Goal: Find specific page/section: Find specific page/section

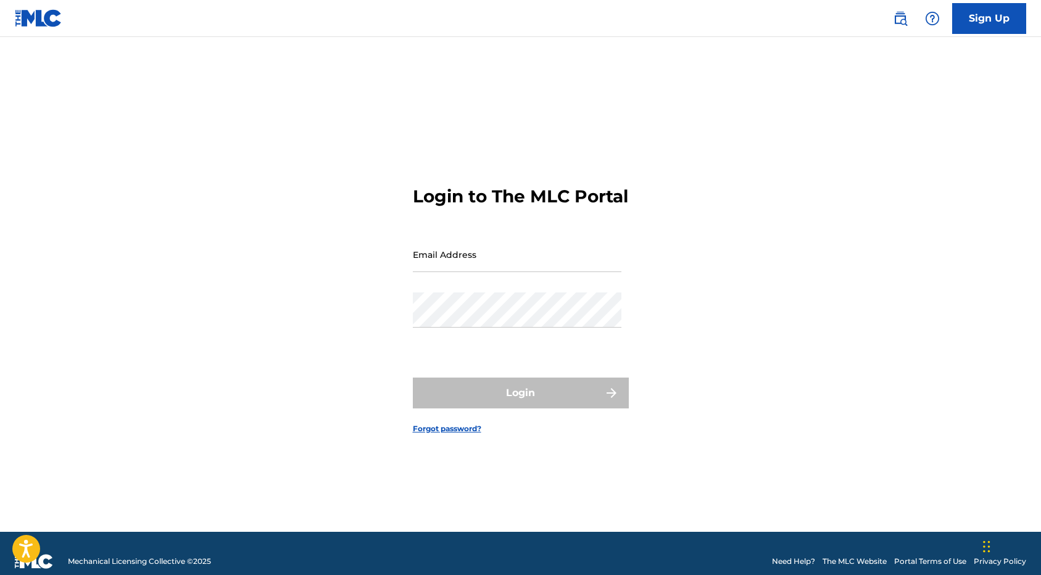
click at [459, 264] on input "Email Address" at bounding box center [517, 254] width 209 height 35
type input "[EMAIL_ADDRESS][DOMAIN_NAME]"
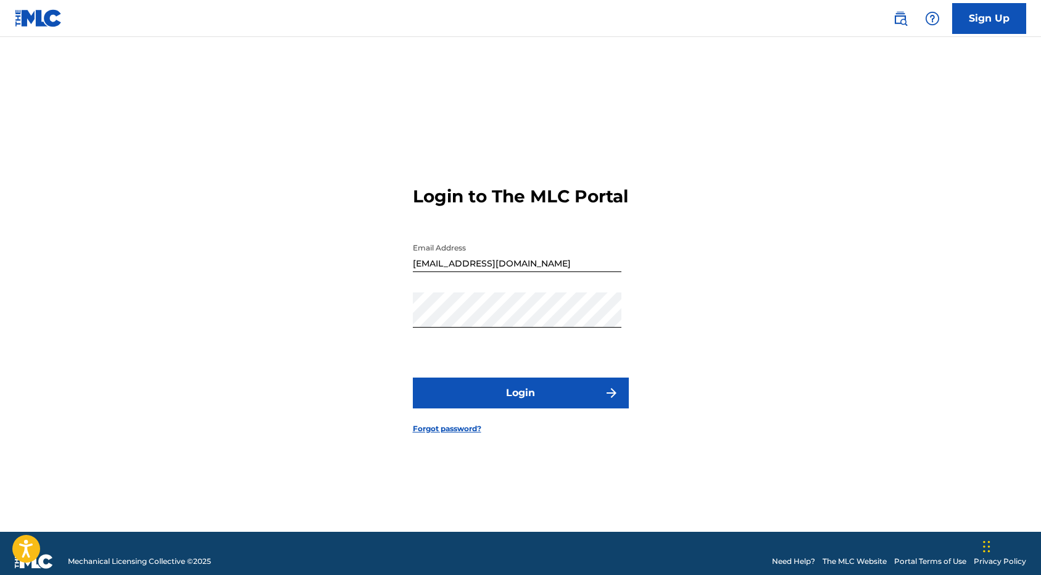
click at [507, 409] on button "Login" at bounding box center [521, 393] width 216 height 31
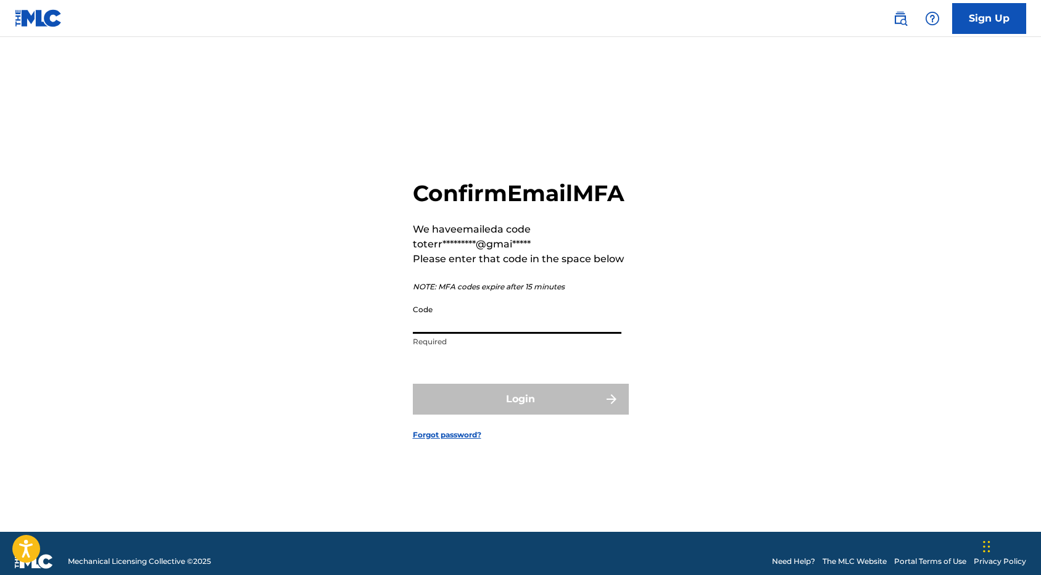
click at [459, 334] on input "Code" at bounding box center [517, 316] width 209 height 35
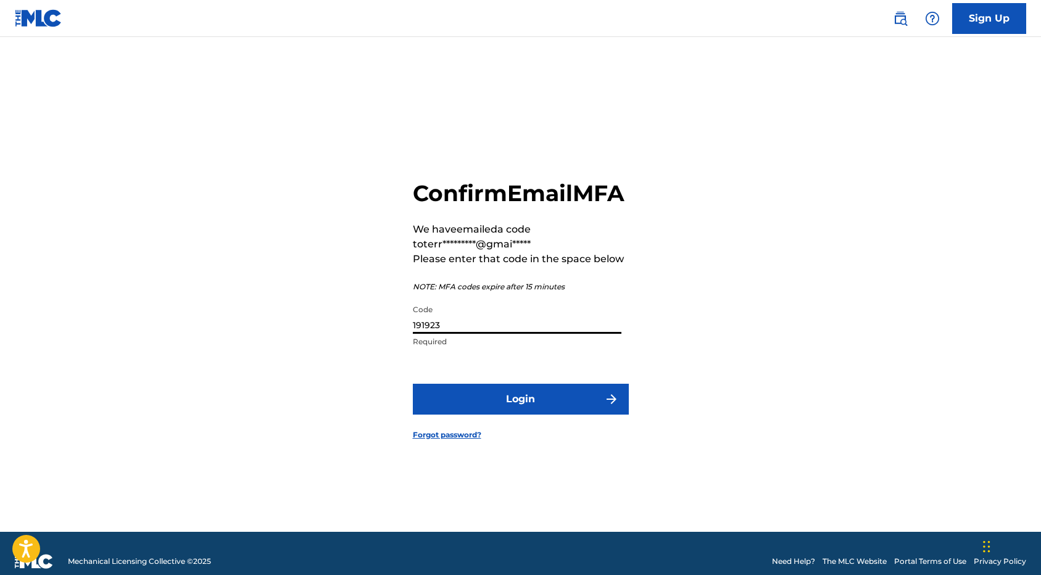
type input "191923"
click at [522, 409] on button "Login" at bounding box center [521, 399] width 216 height 31
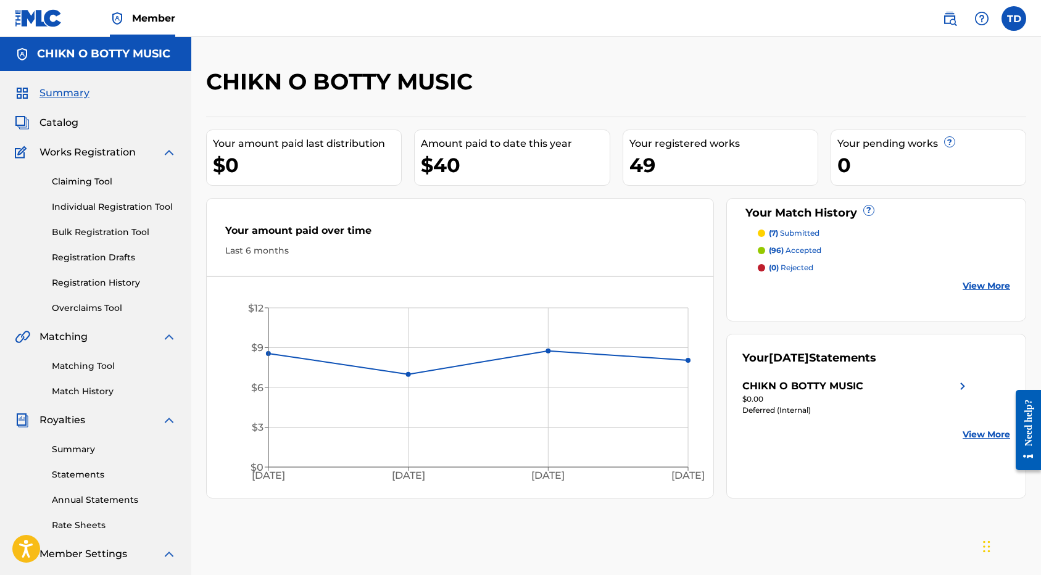
click at [94, 366] on link "Matching Tool" at bounding box center [114, 366] width 125 height 13
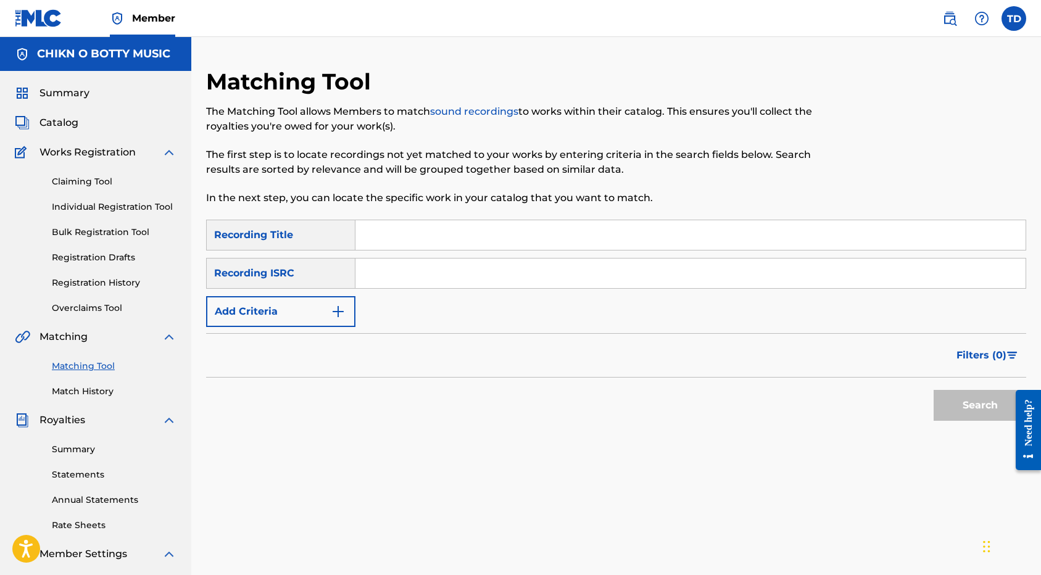
click at [86, 391] on link "Match History" at bounding box center [114, 391] width 125 height 13
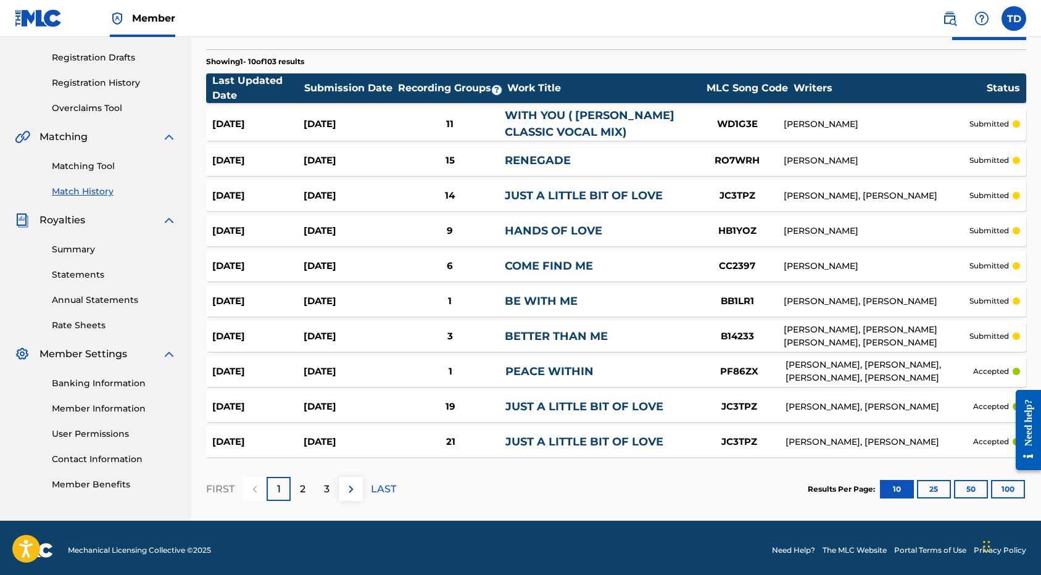
scroll to position [201, 0]
